Goal: Obtain resource: Obtain resource

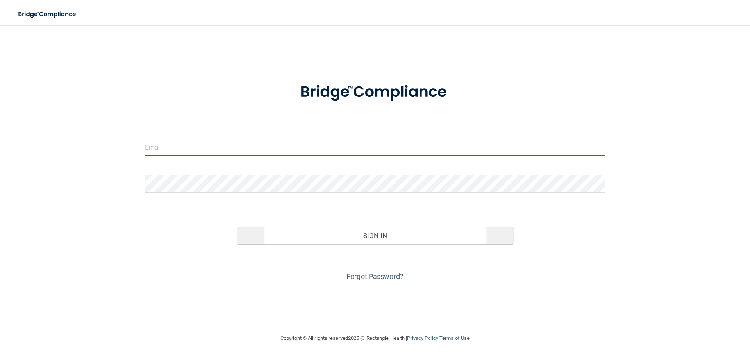
type input "[EMAIL_ADDRESS][DOMAIN_NAME]"
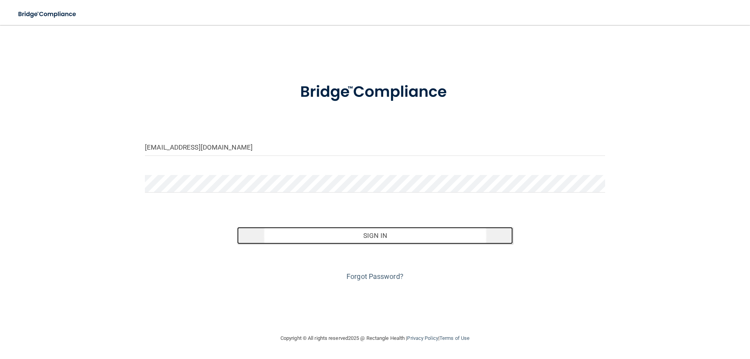
click at [368, 231] on button "Sign In" at bounding box center [375, 235] width 276 height 17
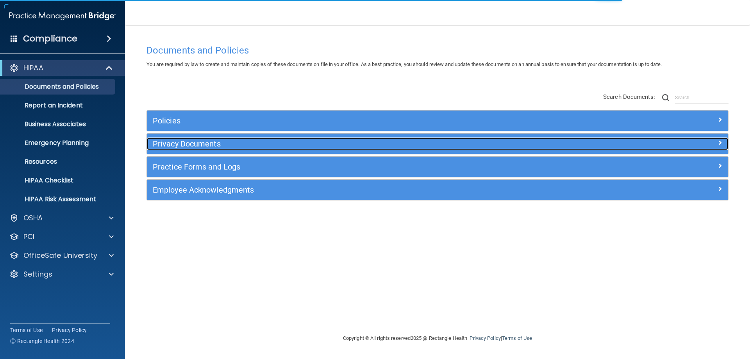
click at [202, 141] on h5 "Privacy Documents" at bounding box center [365, 143] width 424 height 9
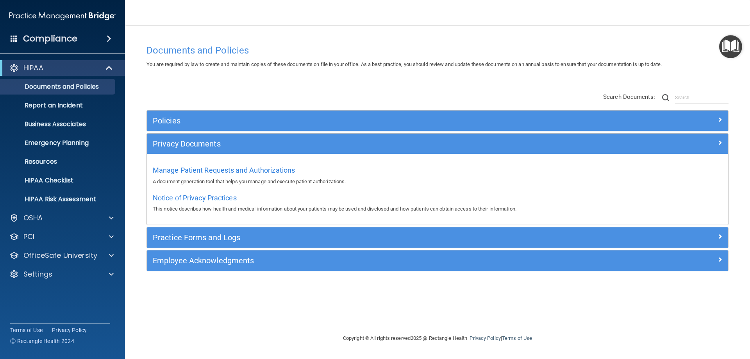
click at [200, 201] on span "Notice of Privacy Practices" at bounding box center [195, 198] width 84 height 8
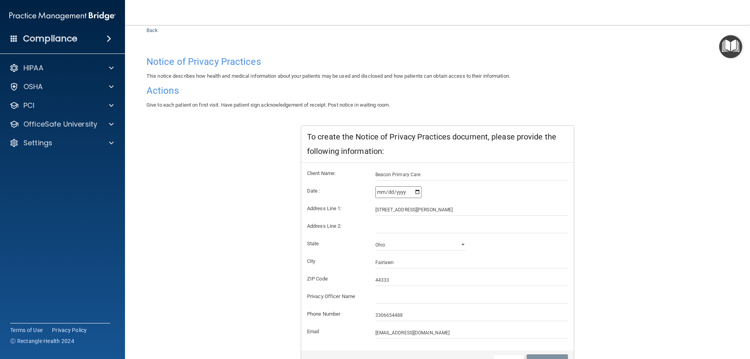
scroll to position [75, 0]
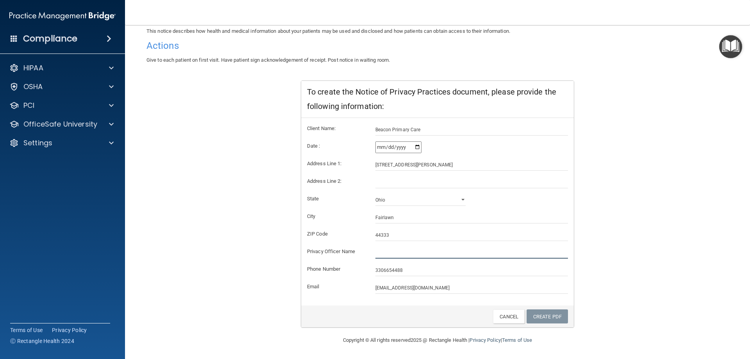
click at [386, 256] on input "text" at bounding box center [471, 253] width 193 height 12
type input "[PERSON_NAME], MD"
click at [538, 314] on link "Create PDF" at bounding box center [547, 316] width 41 height 14
